Goal: Browse casually

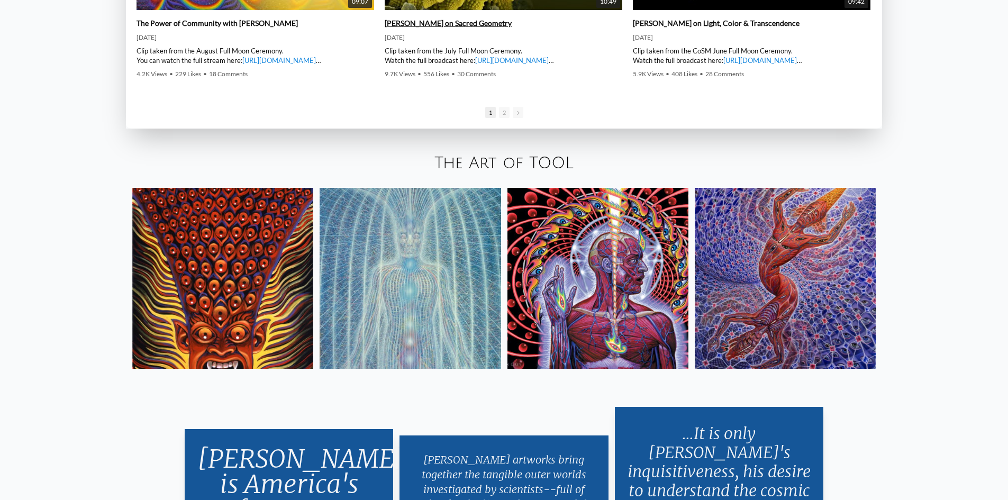
scroll to position [2064, 0]
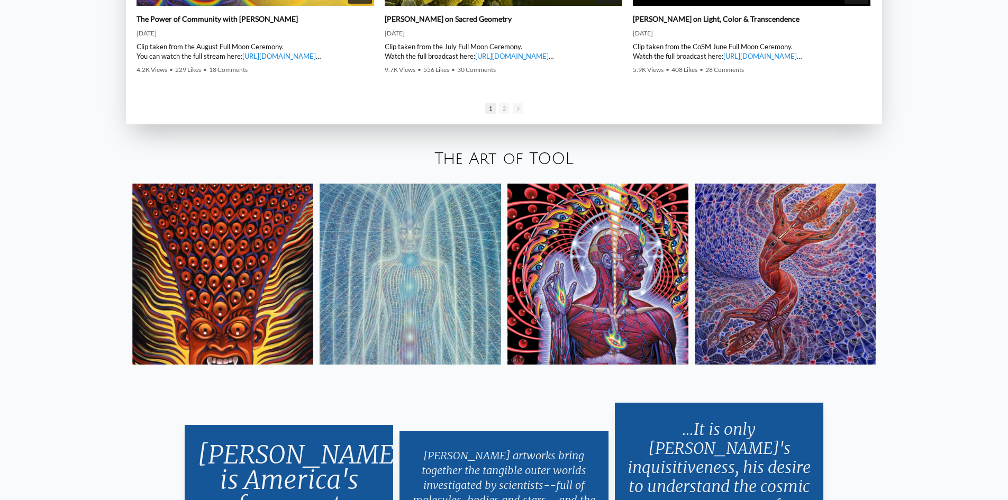
click at [506, 157] on link "The Art of TOOL" at bounding box center [504, 158] width 139 height 17
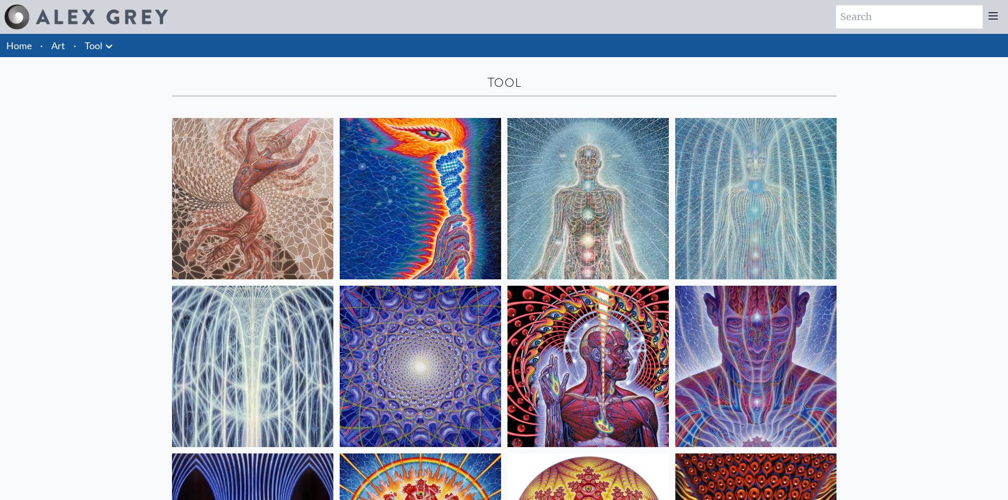
click at [265, 210] on img at bounding box center [252, 198] width 161 height 161
click at [599, 355] on img at bounding box center [588, 366] width 161 height 161
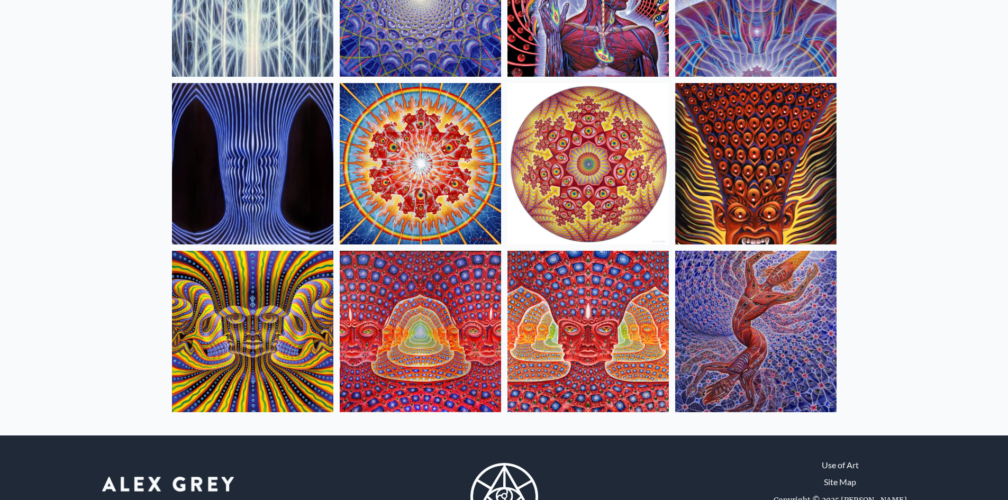
scroll to position [429, 0]
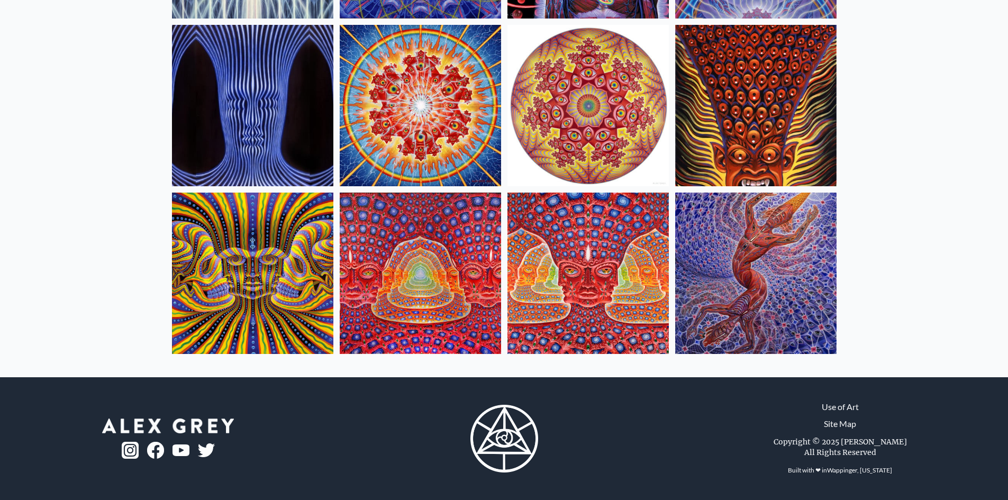
click at [607, 311] on img at bounding box center [588, 273] width 161 height 161
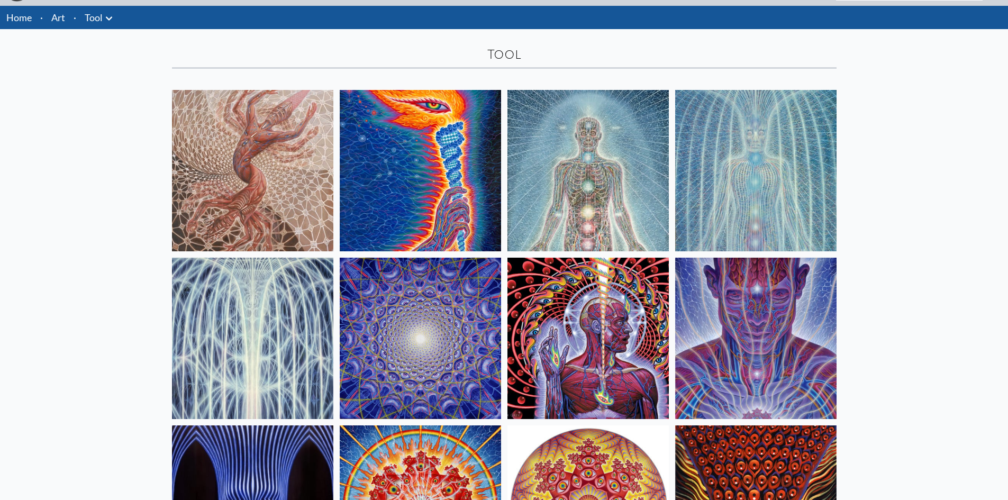
scroll to position [0, 0]
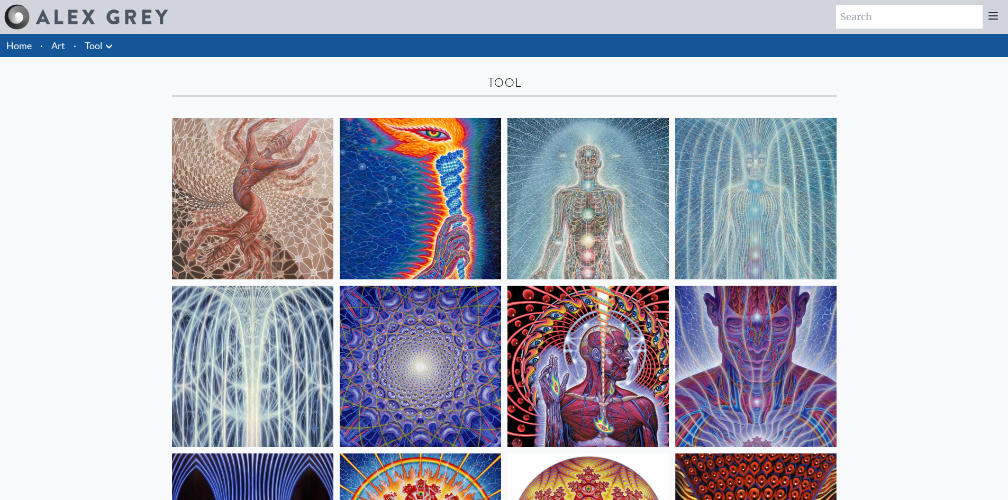
click at [95, 46] on link "Tool" at bounding box center [94, 45] width 18 height 15
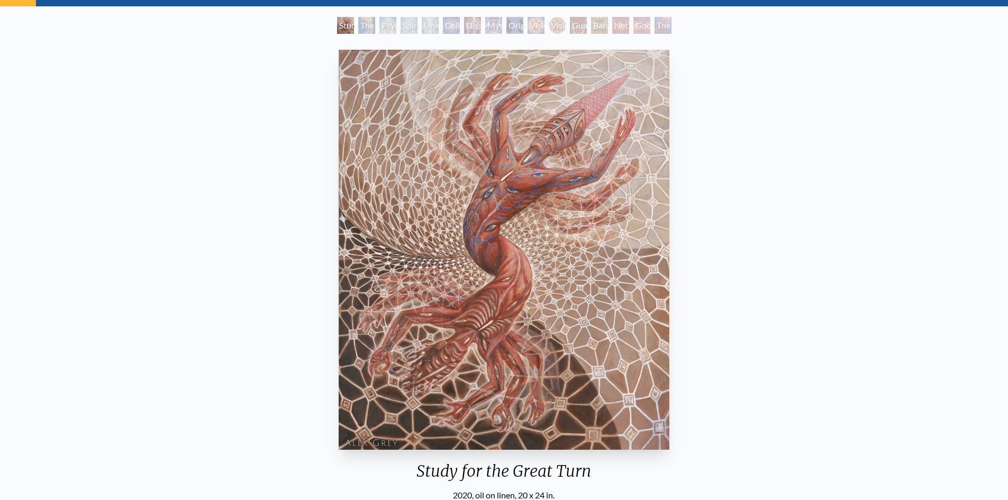
scroll to position [48, 0]
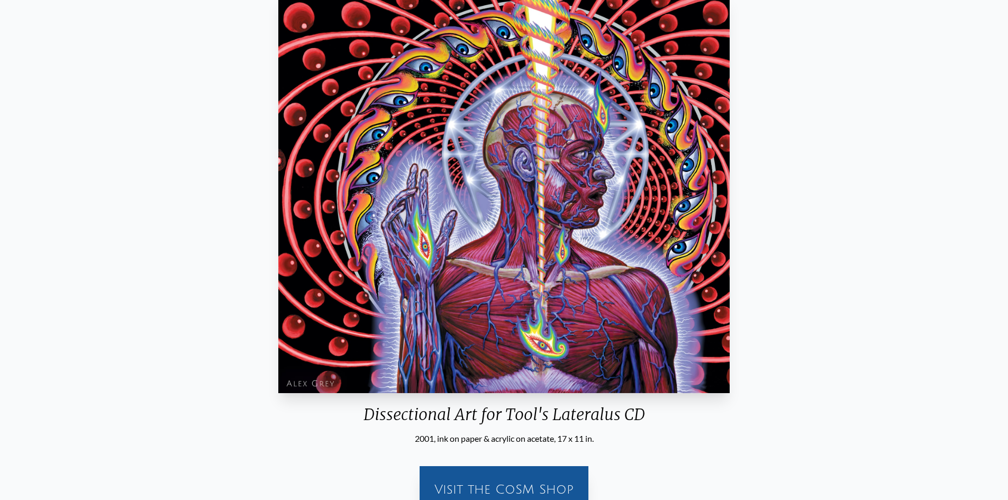
scroll to position [48, 0]
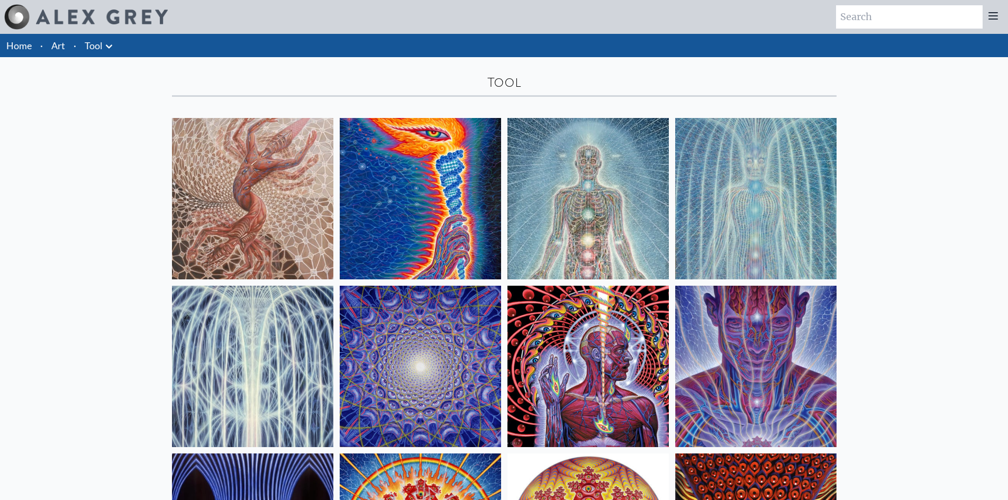
click at [467, 213] on img at bounding box center [420, 198] width 161 height 161
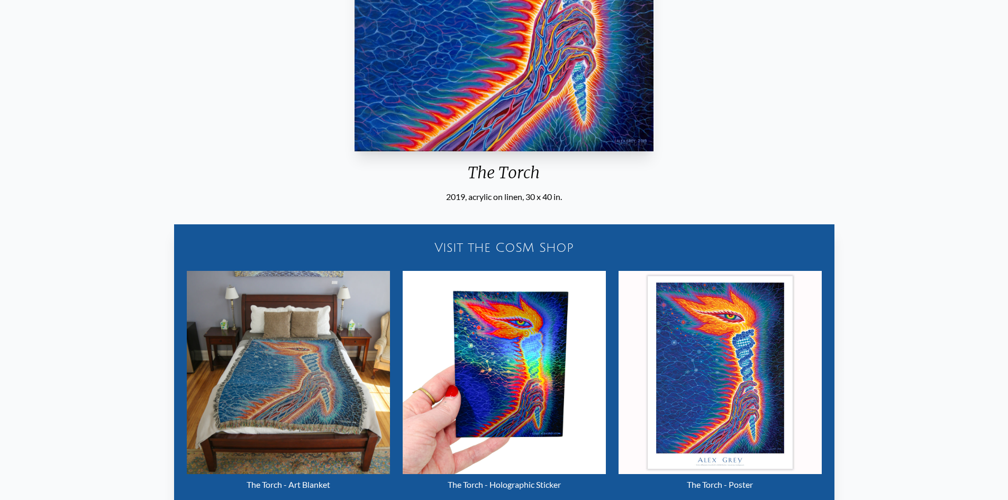
scroll to position [476, 0]
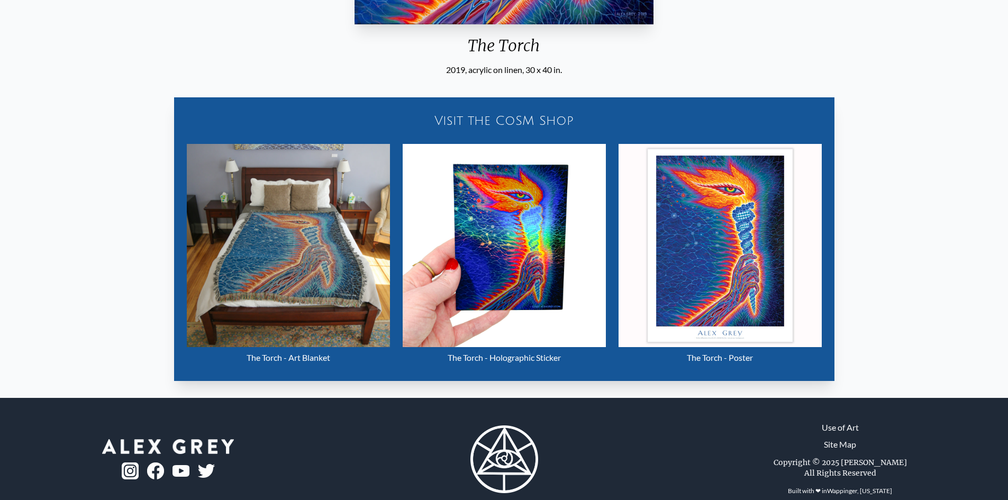
click at [557, 122] on div "Visit the CoSM Shop" at bounding box center [504, 121] width 648 height 34
